Goal: Task Accomplishment & Management: Use online tool/utility

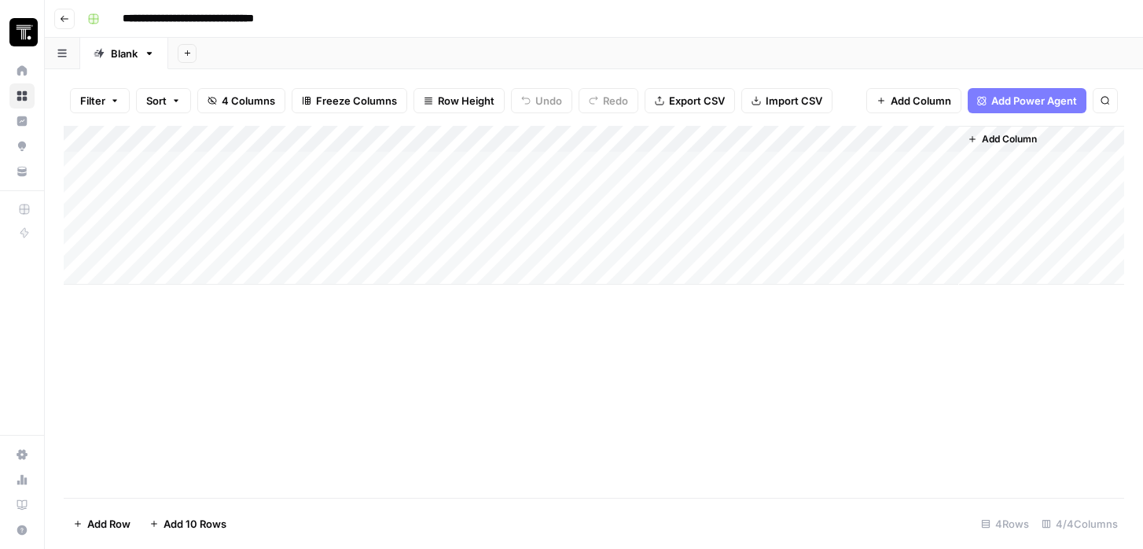
click at [189, 271] on div "Add Column" at bounding box center [594, 205] width 1060 height 159
click at [171, 247] on div "Add Column" at bounding box center [594, 219] width 1060 height 186
type textarea "******"
click at [420, 242] on div "Add Column" at bounding box center [594, 219] width 1060 height 186
click at [444, 241] on div "Add Column" at bounding box center [594, 219] width 1060 height 186
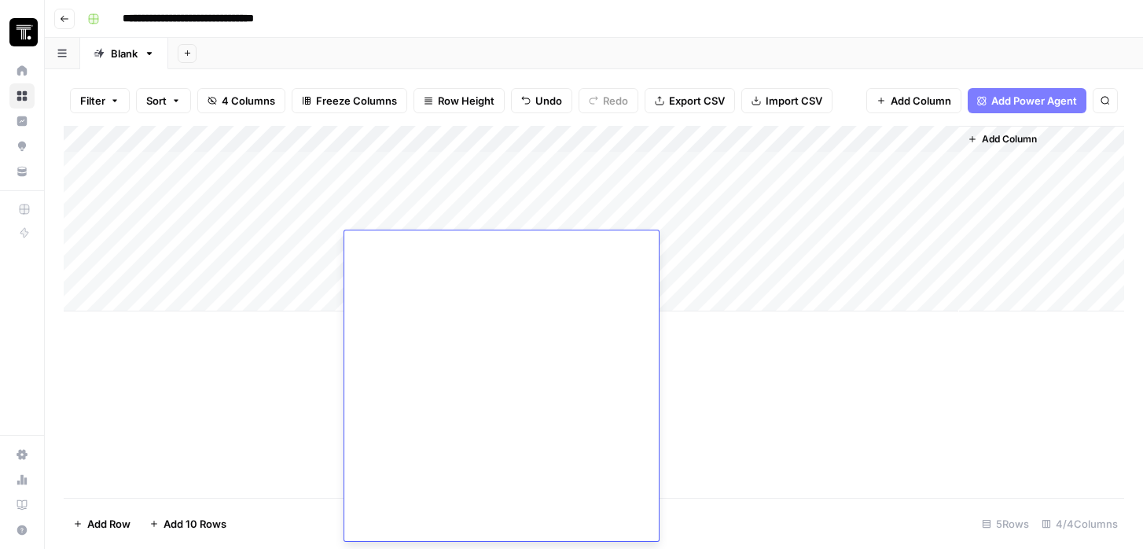
scroll to position [2232, 0]
type textarea "**********"
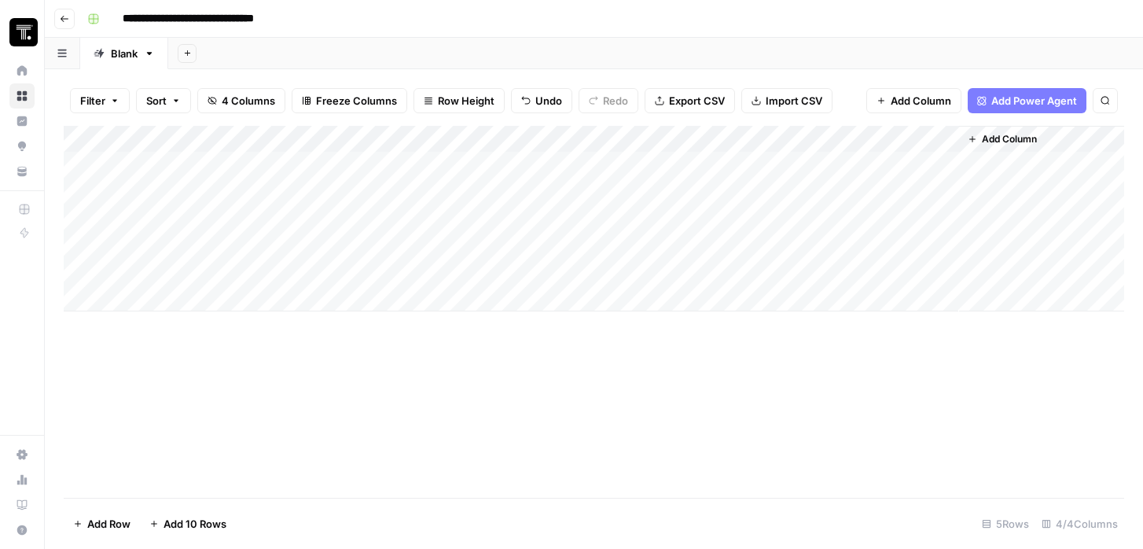
click at [843, 339] on div "Add Column" at bounding box center [594, 312] width 1060 height 372
click at [689, 239] on div "Add Column" at bounding box center [594, 219] width 1060 height 186
click at [686, 242] on div "Add Column" at bounding box center [594, 219] width 1060 height 186
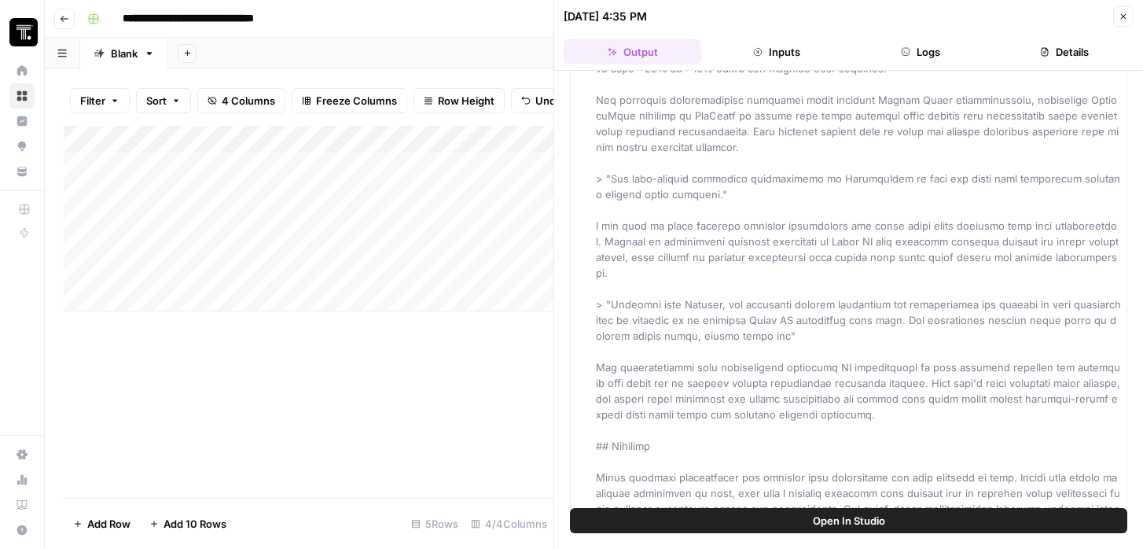
scroll to position [1267, 0]
